Goal: Complete application form

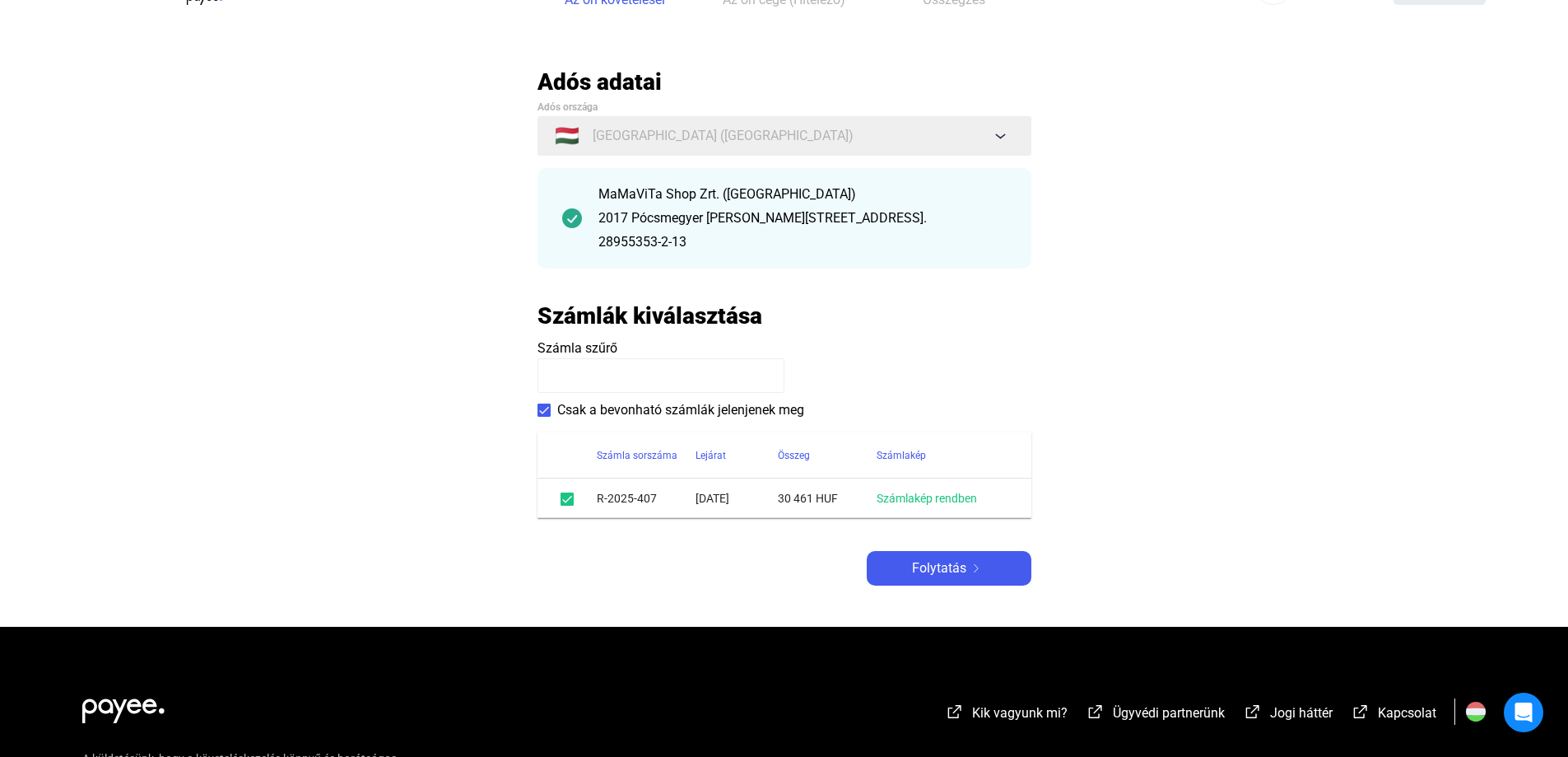
scroll to position [83, 0]
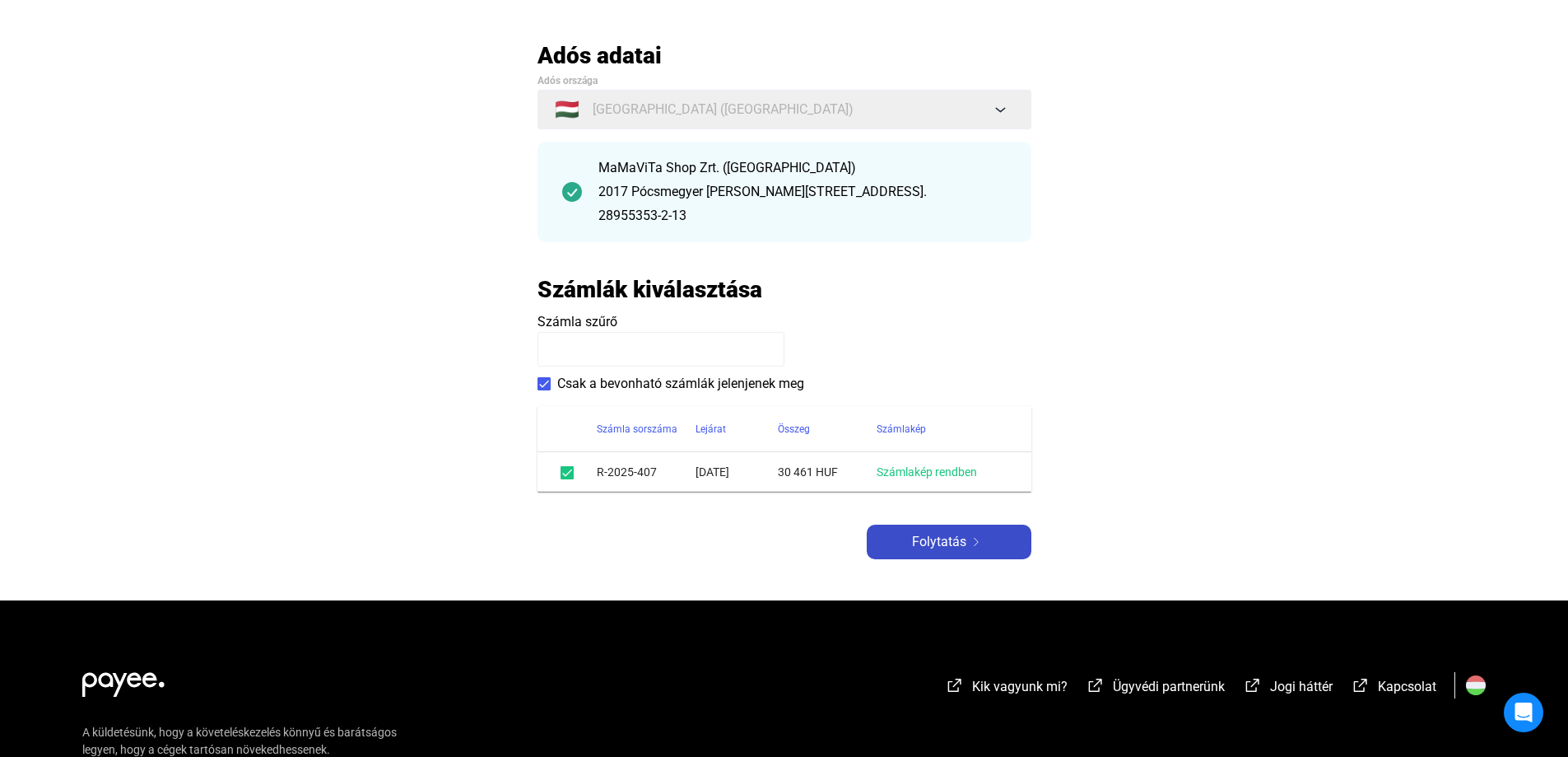
click at [948, 543] on span "Folytatás" at bounding box center [939, 541] width 55 height 20
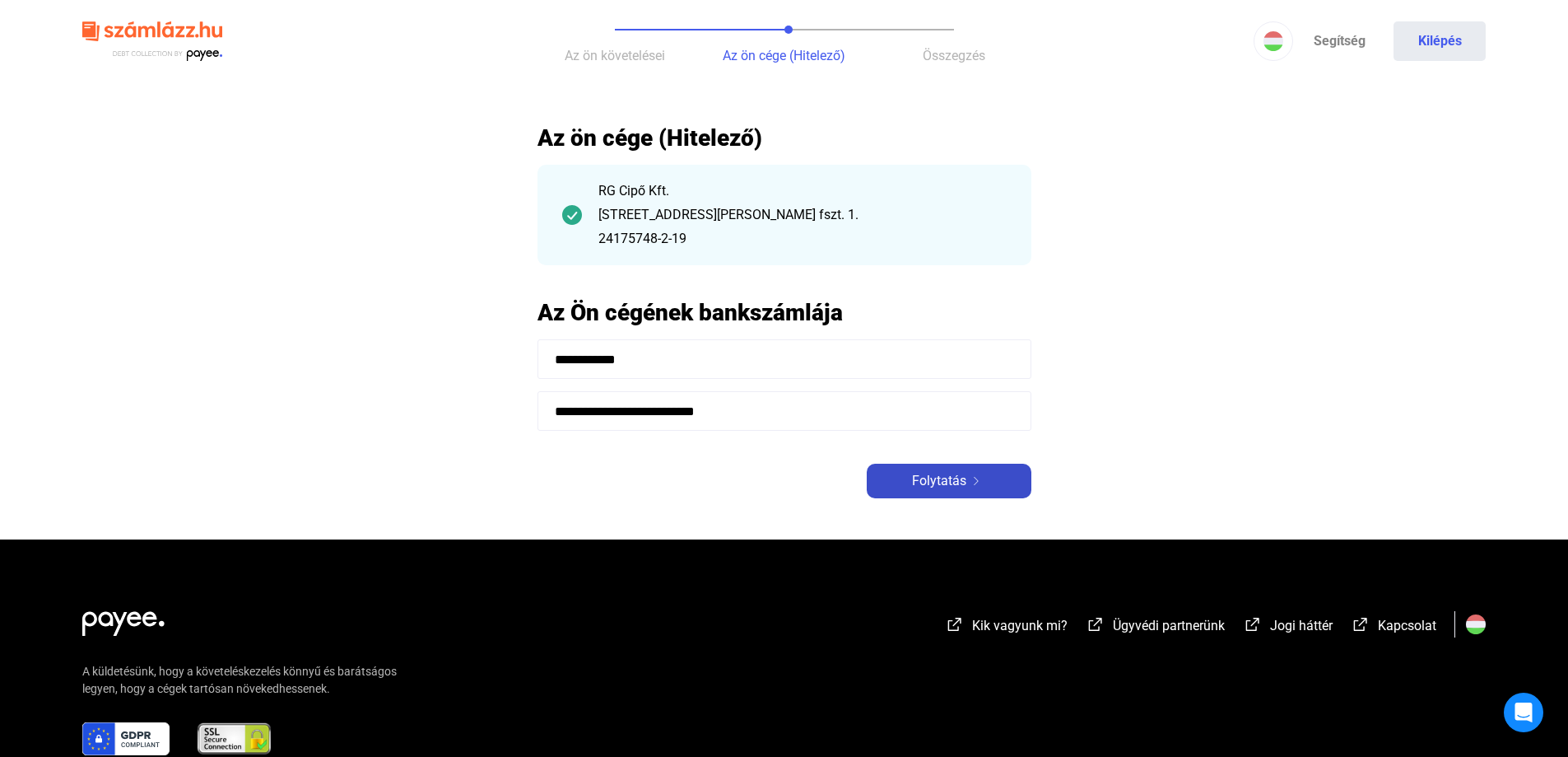
click at [960, 475] on span "Folytatás" at bounding box center [939, 481] width 55 height 20
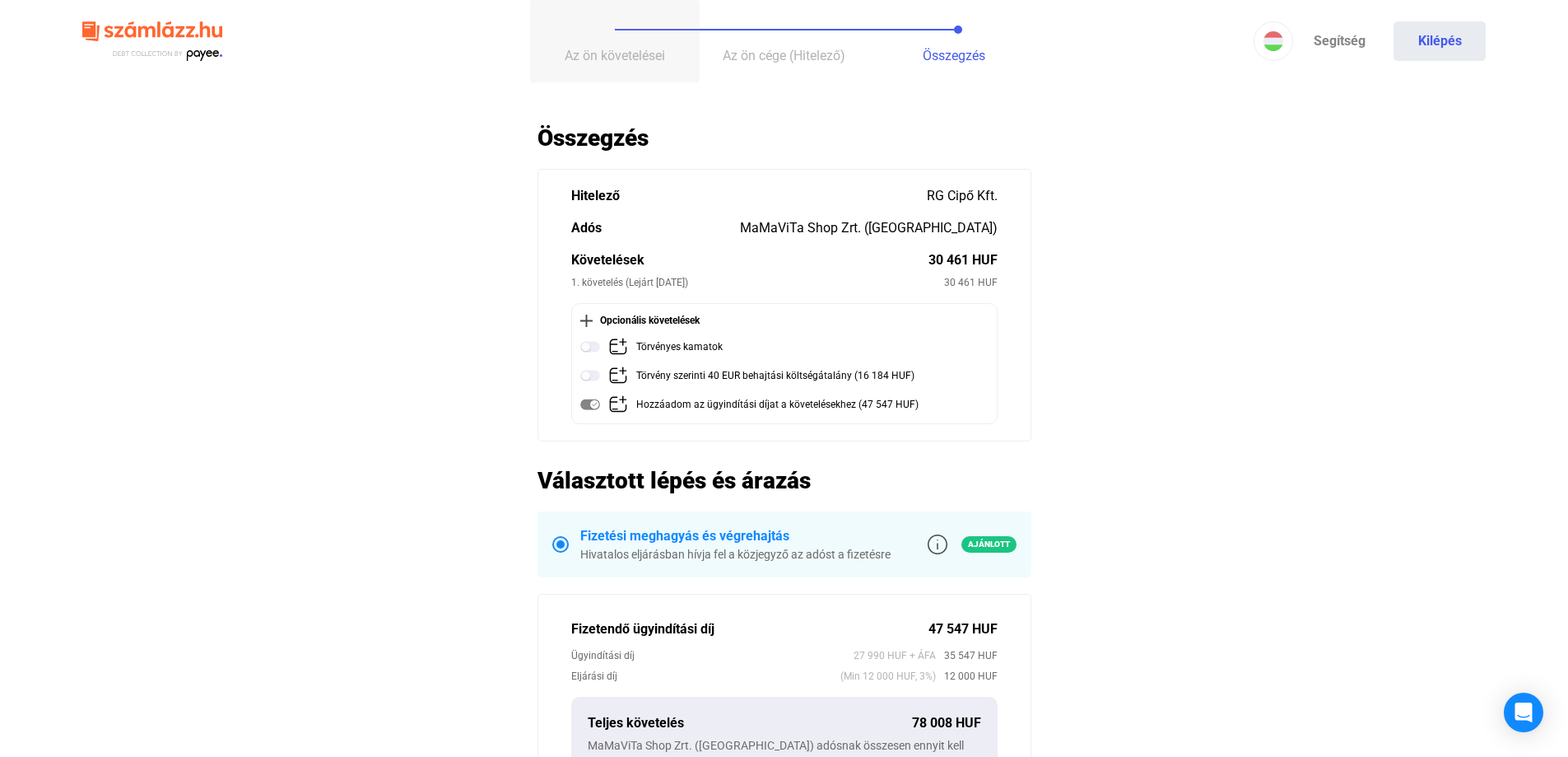
click at [603, 55] on span "Az ön követelései" at bounding box center [615, 56] width 101 height 16
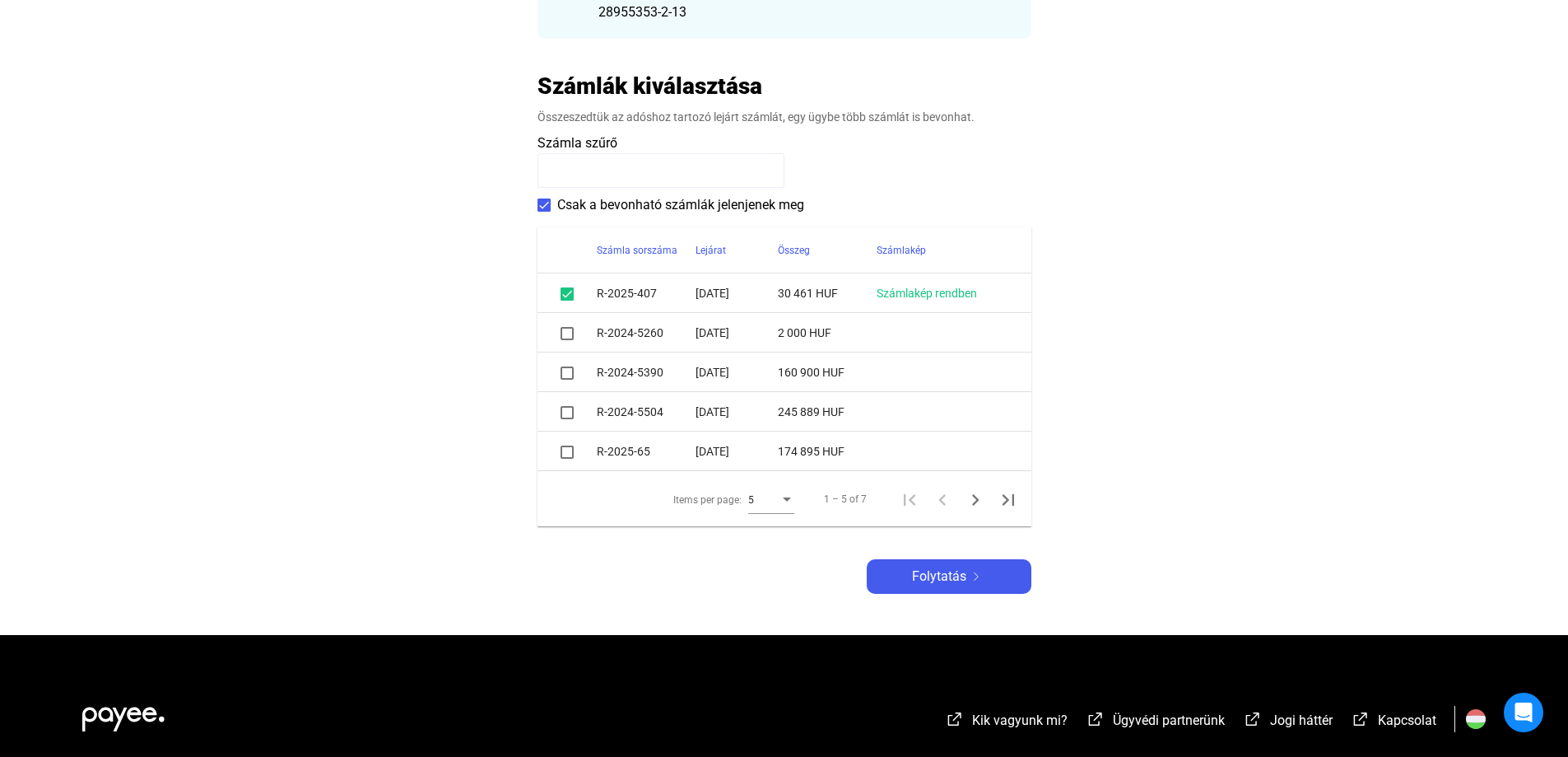
scroll to position [242, 0]
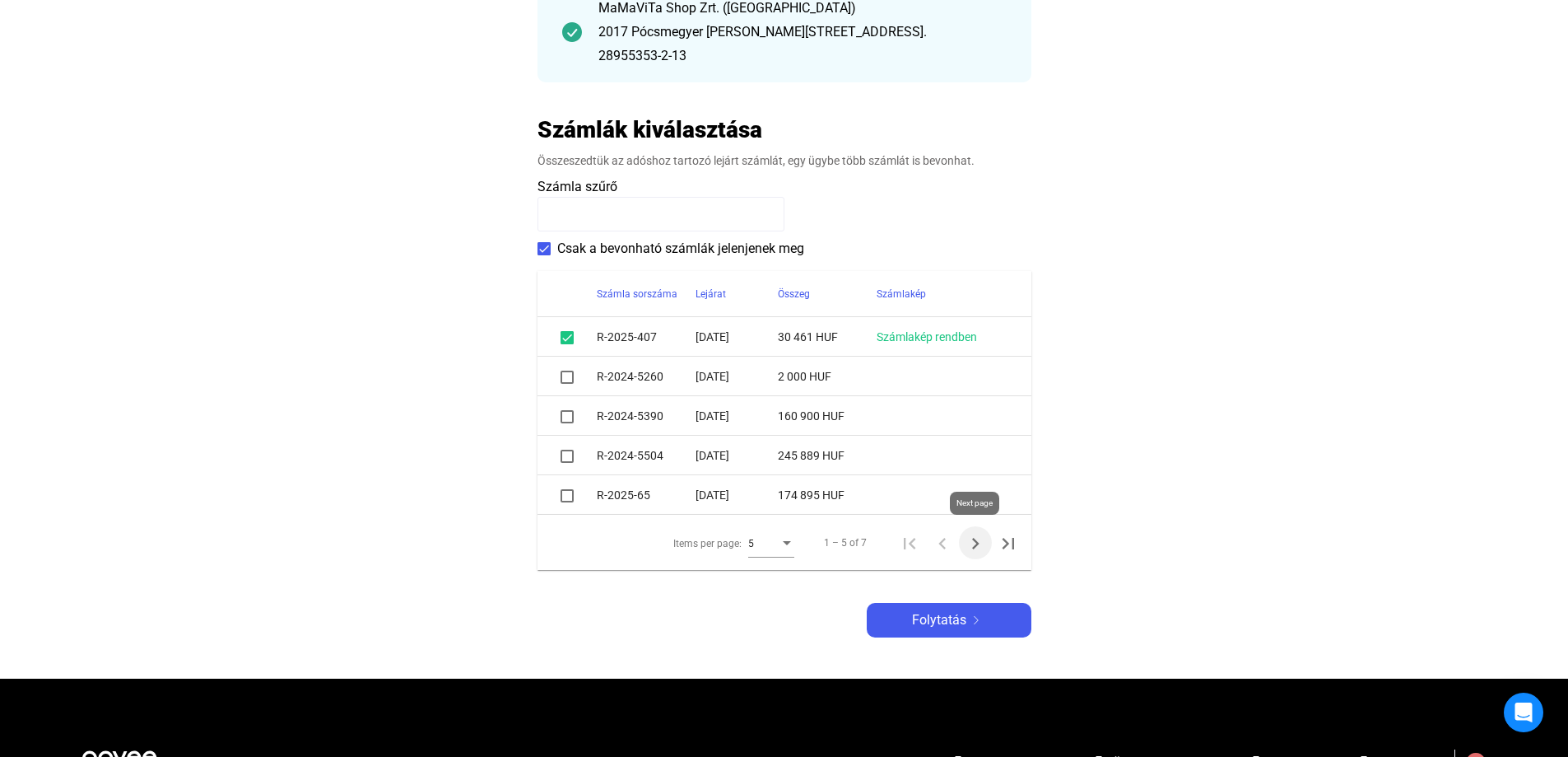
click at [973, 541] on icon "Next page" at bounding box center [975, 543] width 23 height 23
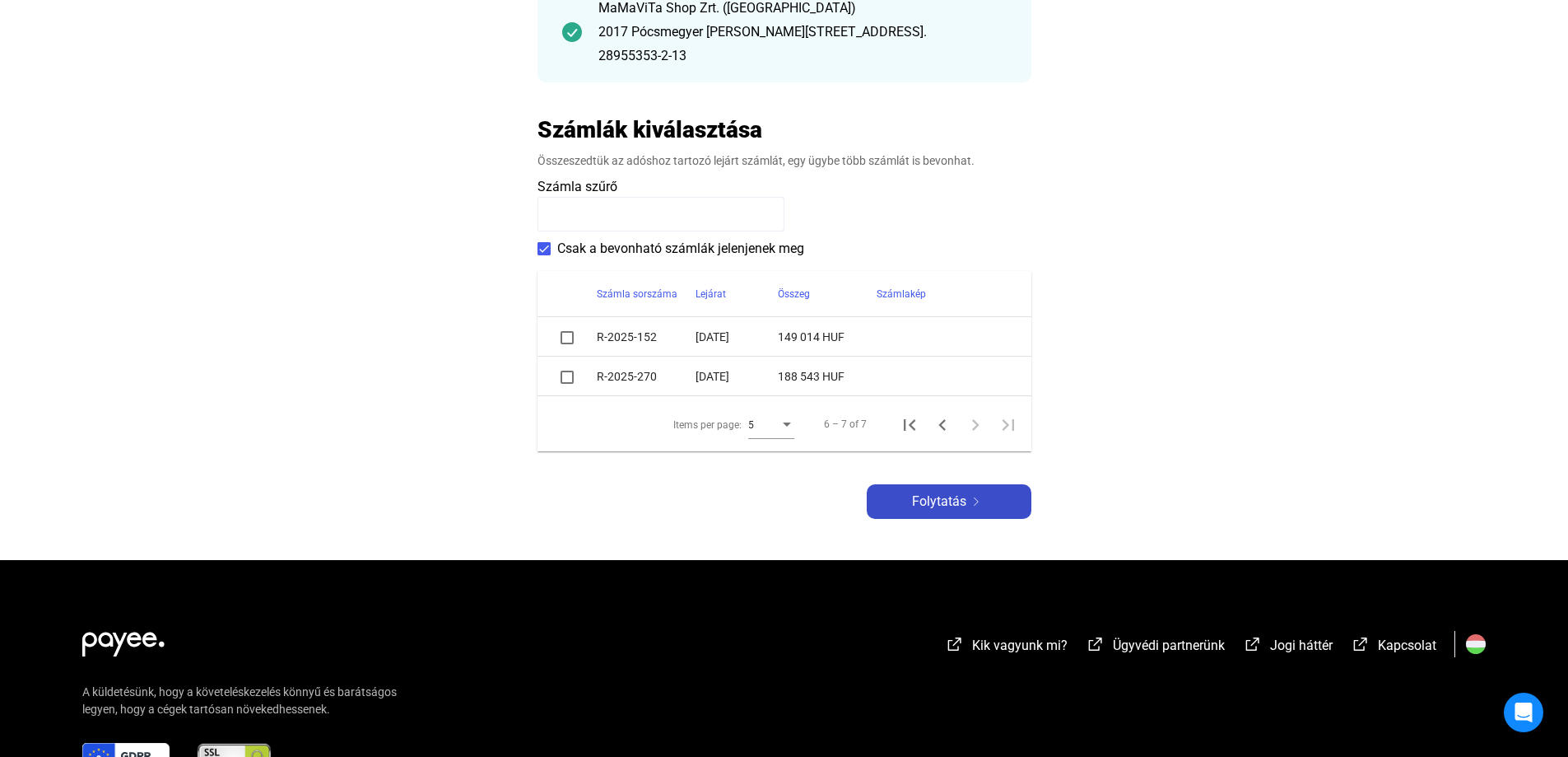
click at [975, 500] on img at bounding box center [976, 501] width 20 height 8
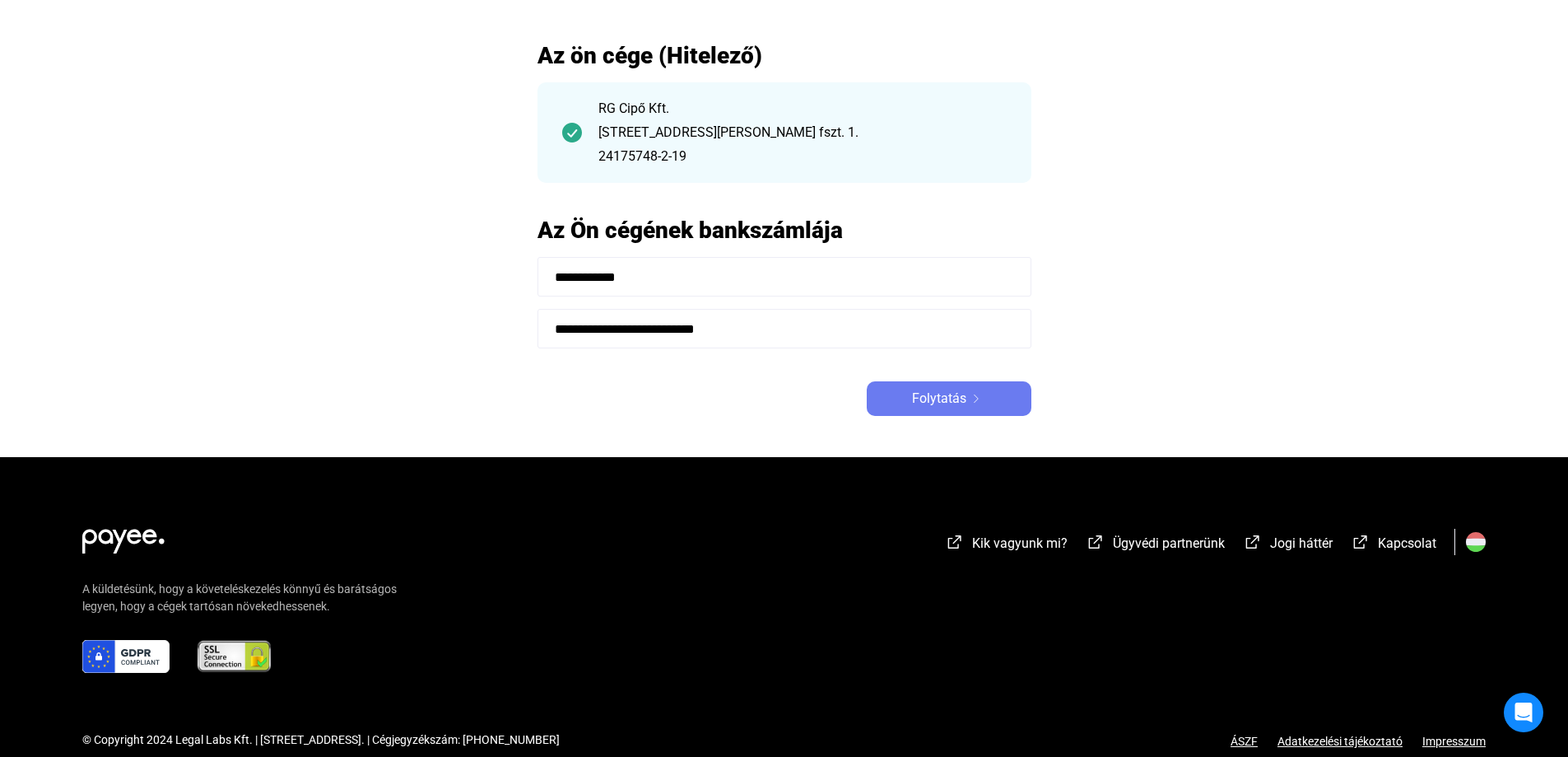
click at [939, 402] on span "Folytatás" at bounding box center [939, 398] width 55 height 20
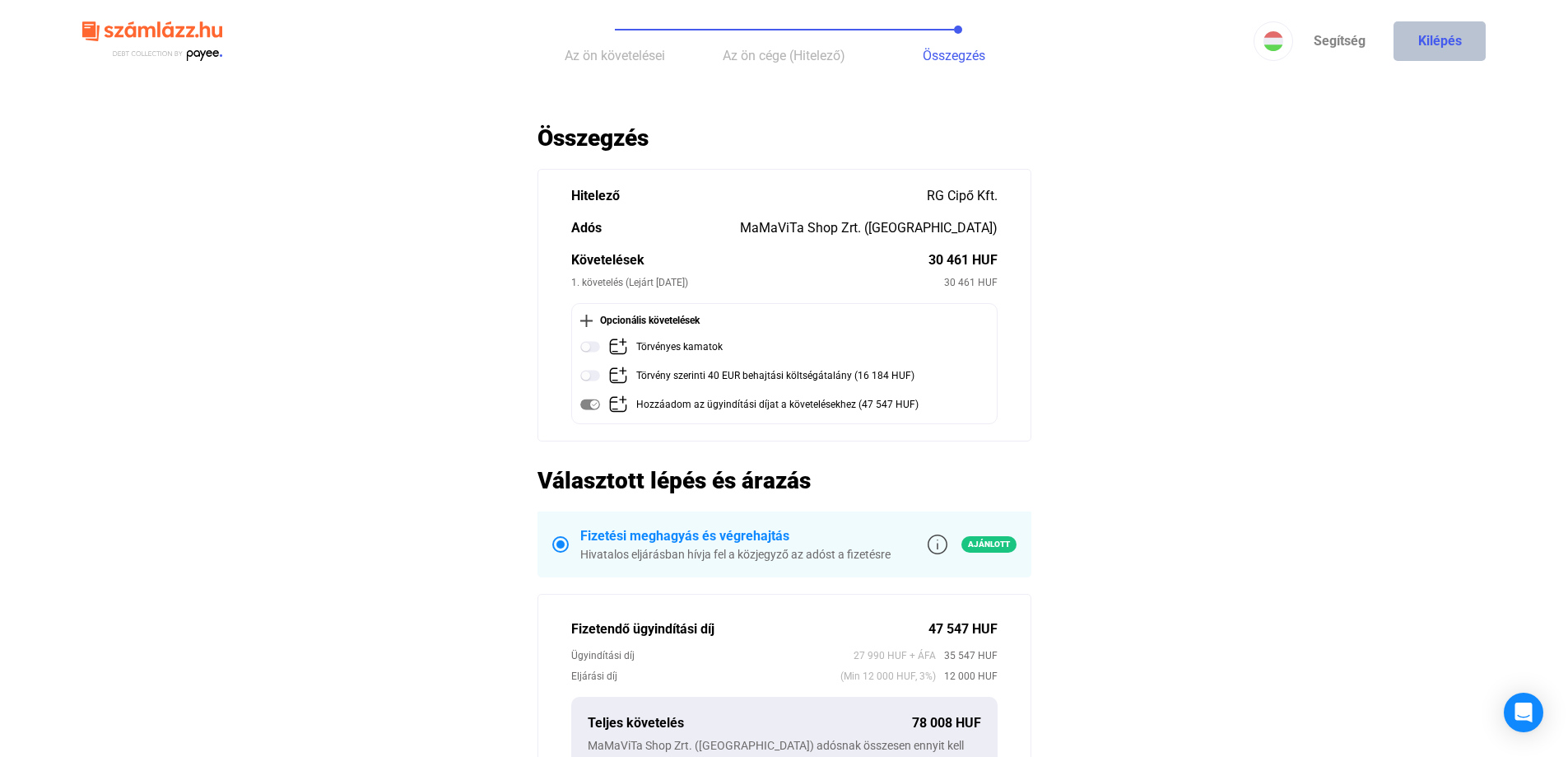
click at [1439, 32] on button "Kilépés" at bounding box center [1439, 41] width 92 height 39
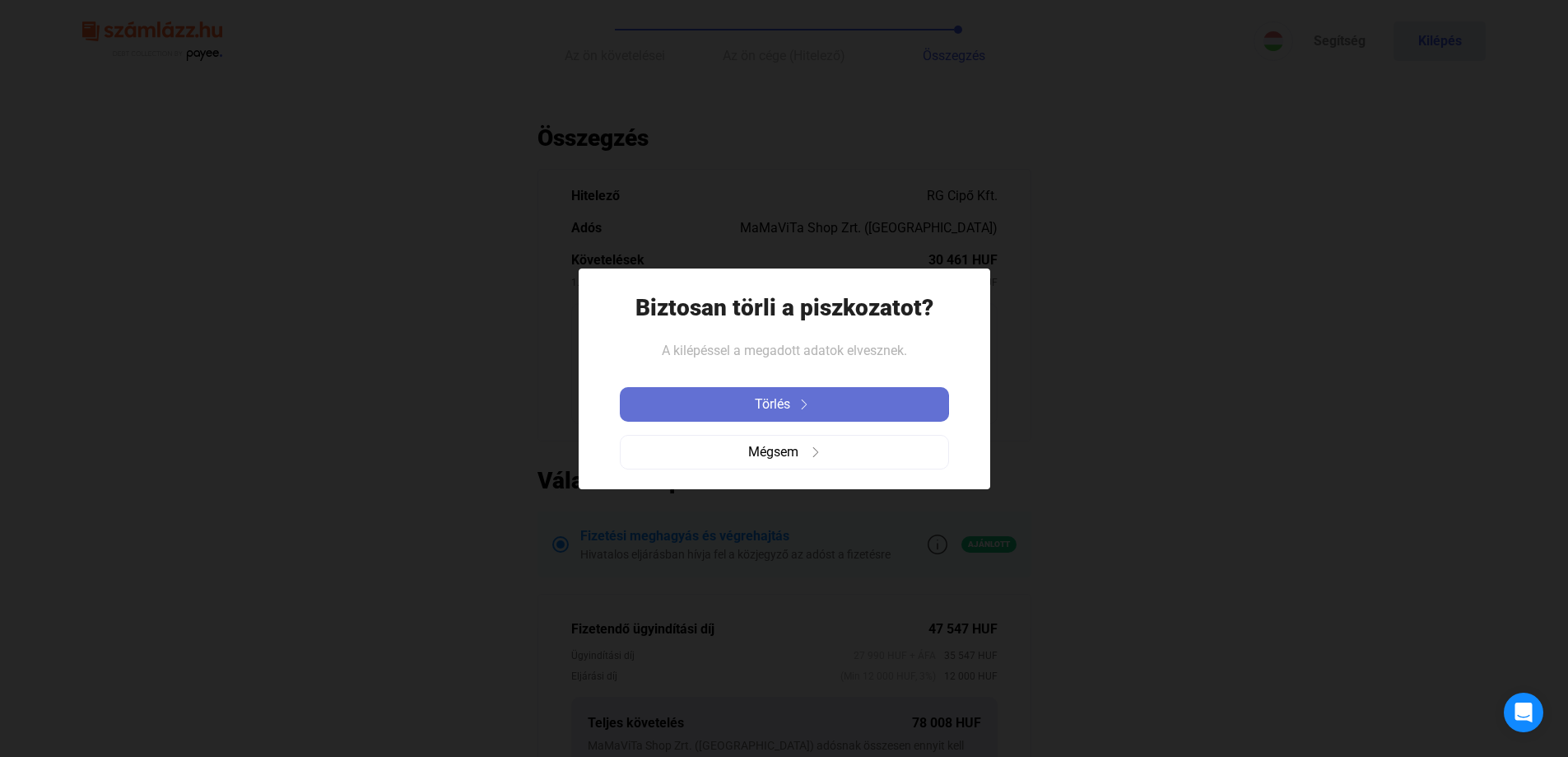
click at [774, 403] on span "Törlés" at bounding box center [772, 404] width 36 height 20
